Goal: Task Accomplishment & Management: Use online tool/utility

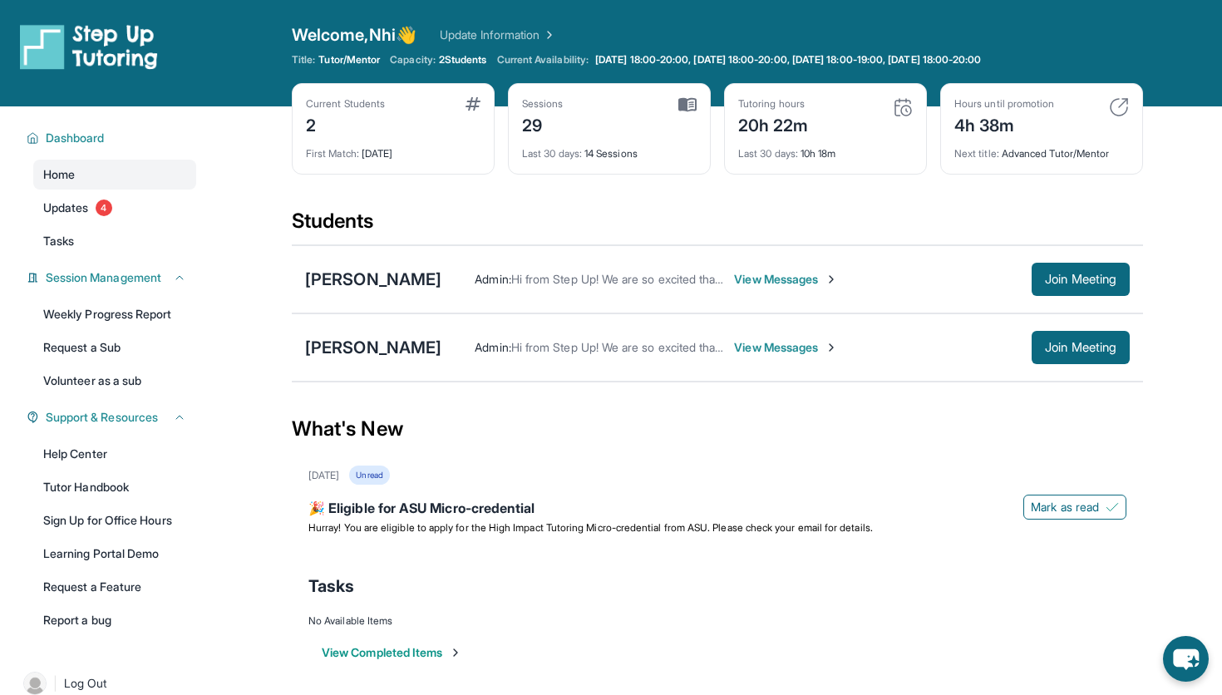
drag, startPoint x: 363, startPoint y: 154, endPoint x: 469, endPoint y: 155, distance: 105.6
click at [468, 155] on div "First Match : [DATE]" at bounding box center [393, 148] width 175 height 23
click at [476, 67] on span "2 Students" at bounding box center [463, 59] width 48 height 13
click at [424, 68] on div "Welcome, Nhi 👋 Update Information Title: Tutor/Mentor Capacity: 2 Students Curr…" at bounding box center [717, 53] width 851 height 60
click at [91, 215] on link "Updates 4" at bounding box center [114, 208] width 163 height 30
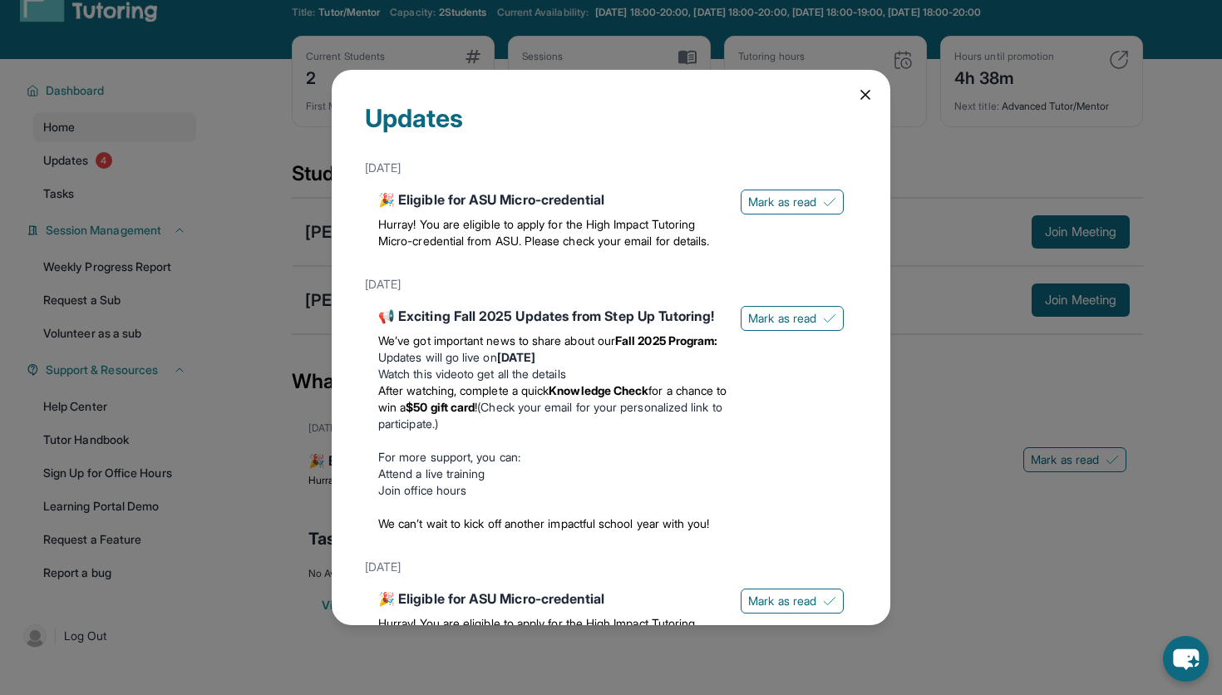
click at [867, 92] on icon at bounding box center [865, 94] width 17 height 17
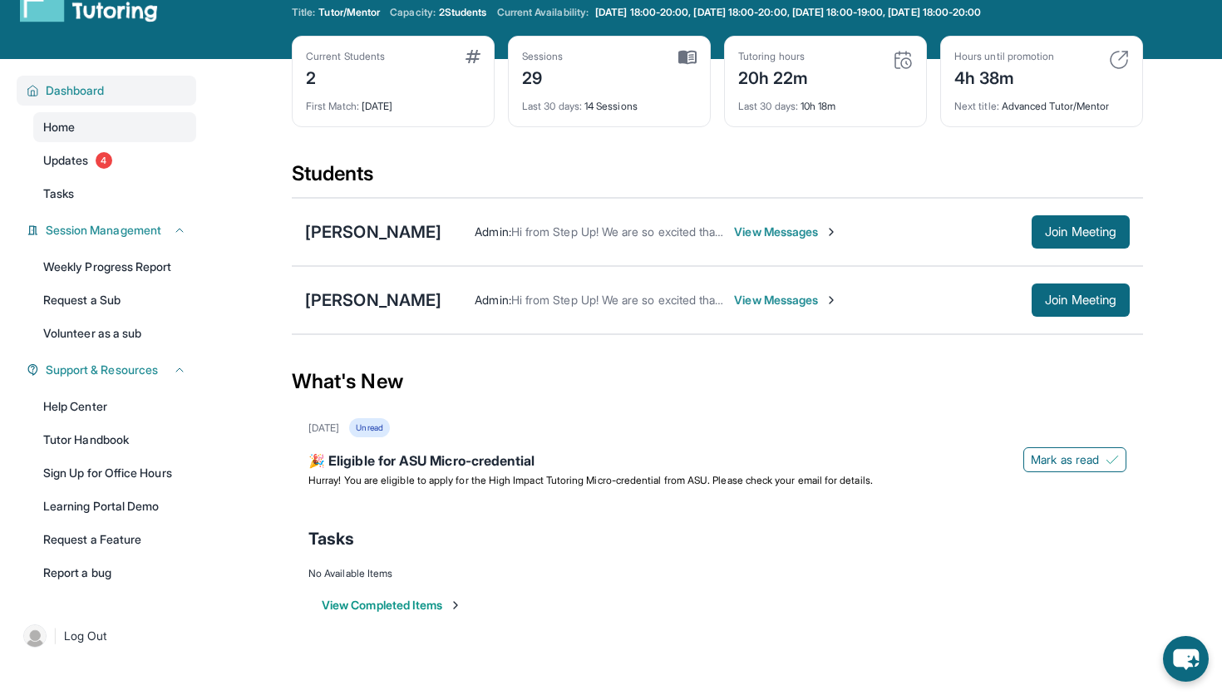
click at [105, 96] on span "Dashboard" at bounding box center [75, 90] width 59 height 17
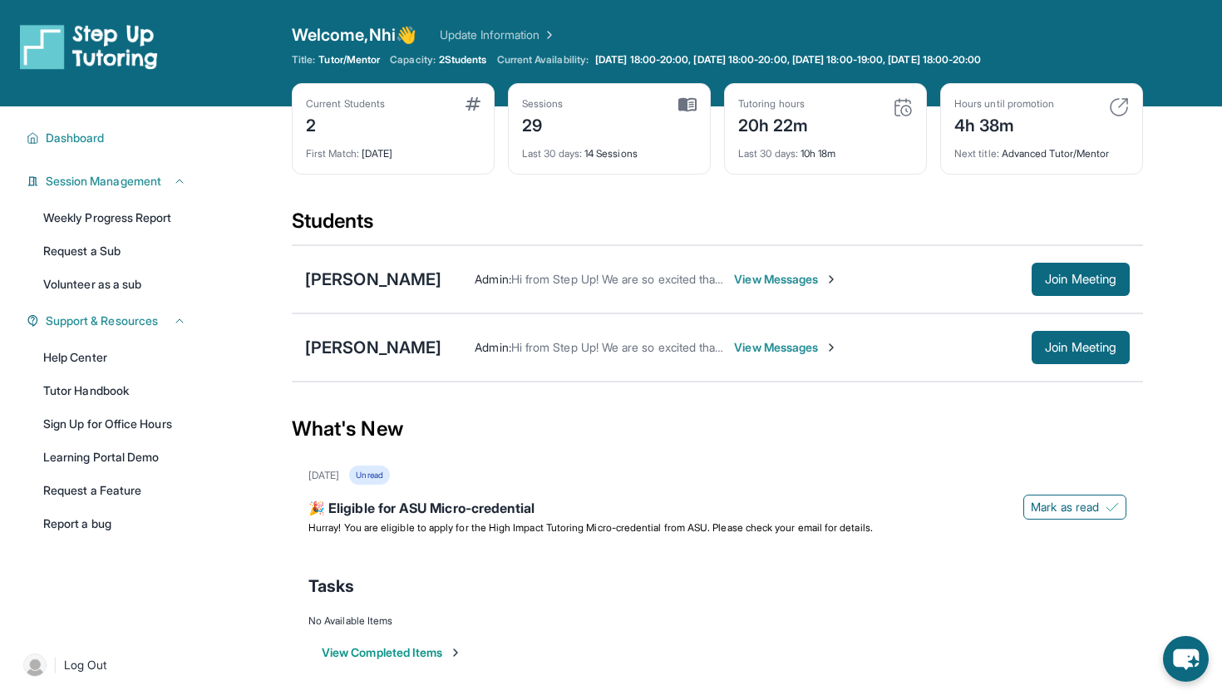
click at [496, 43] on link "Update Information" at bounding box center [498, 35] width 116 height 17
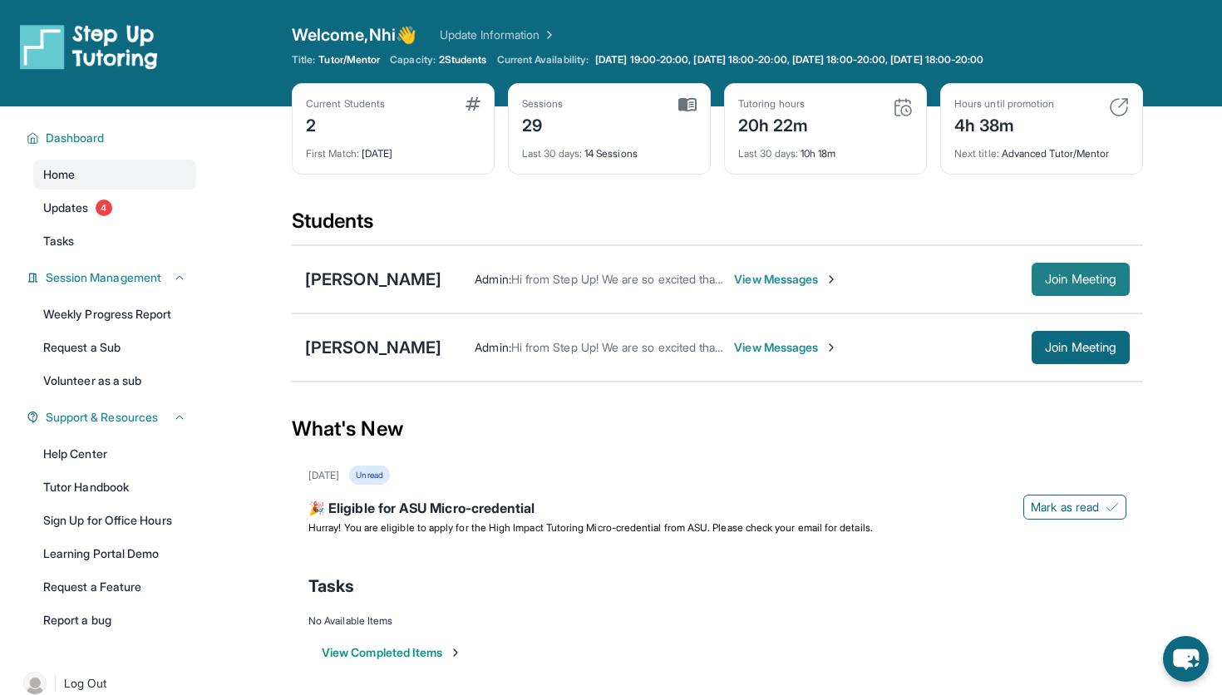
click at [1067, 280] on span "Join Meeting" at bounding box center [1081, 279] width 72 height 10
